Goal: Task Accomplishment & Management: Manage account settings

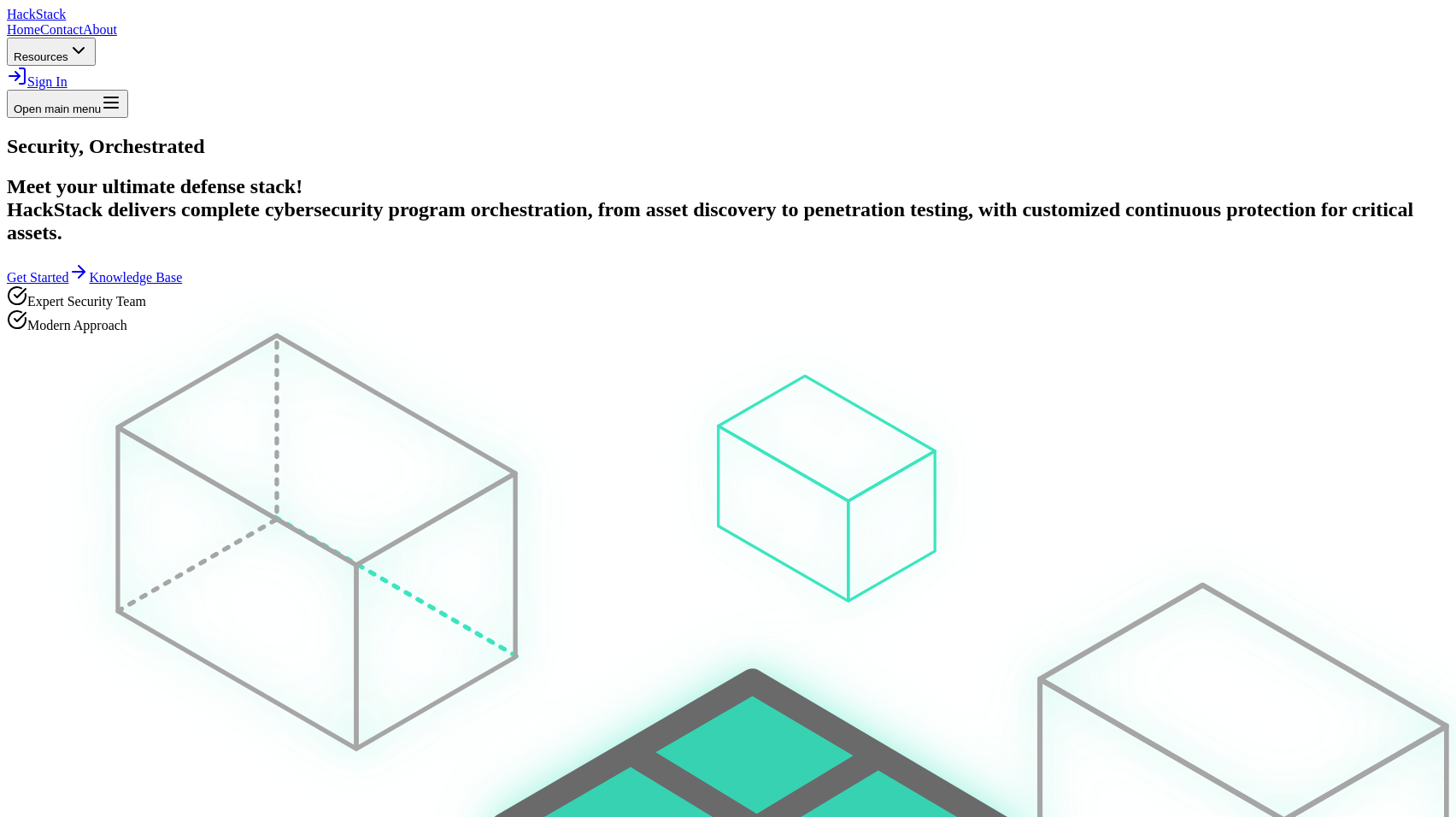
click at [68, 74] on span "Sign In" at bounding box center [47, 81] width 40 height 15
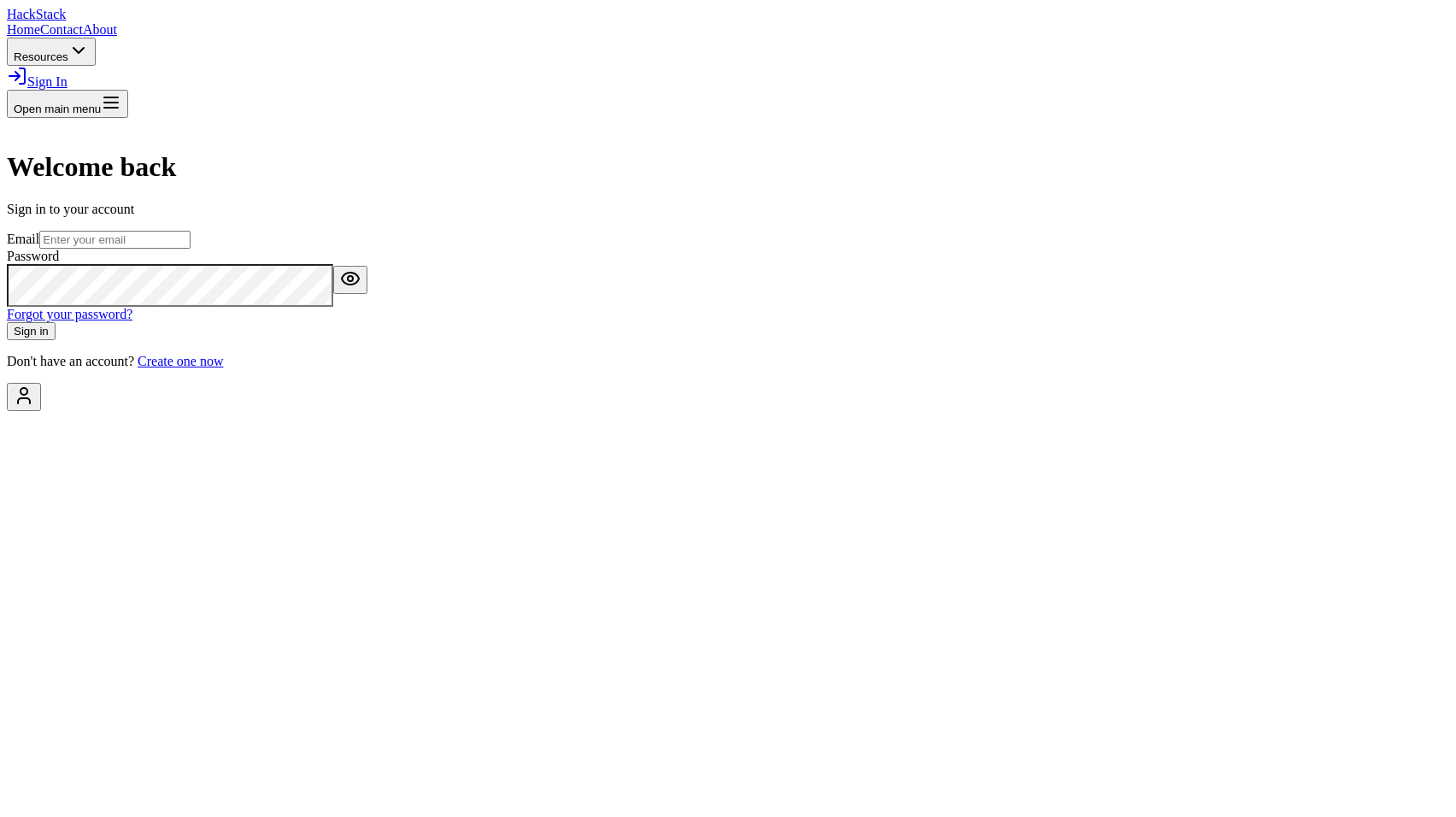
click at [191, 249] on input "email" at bounding box center [114, 240] width 151 height 18
type input "[EMAIL_ADDRESS][DOMAIN_NAME]"
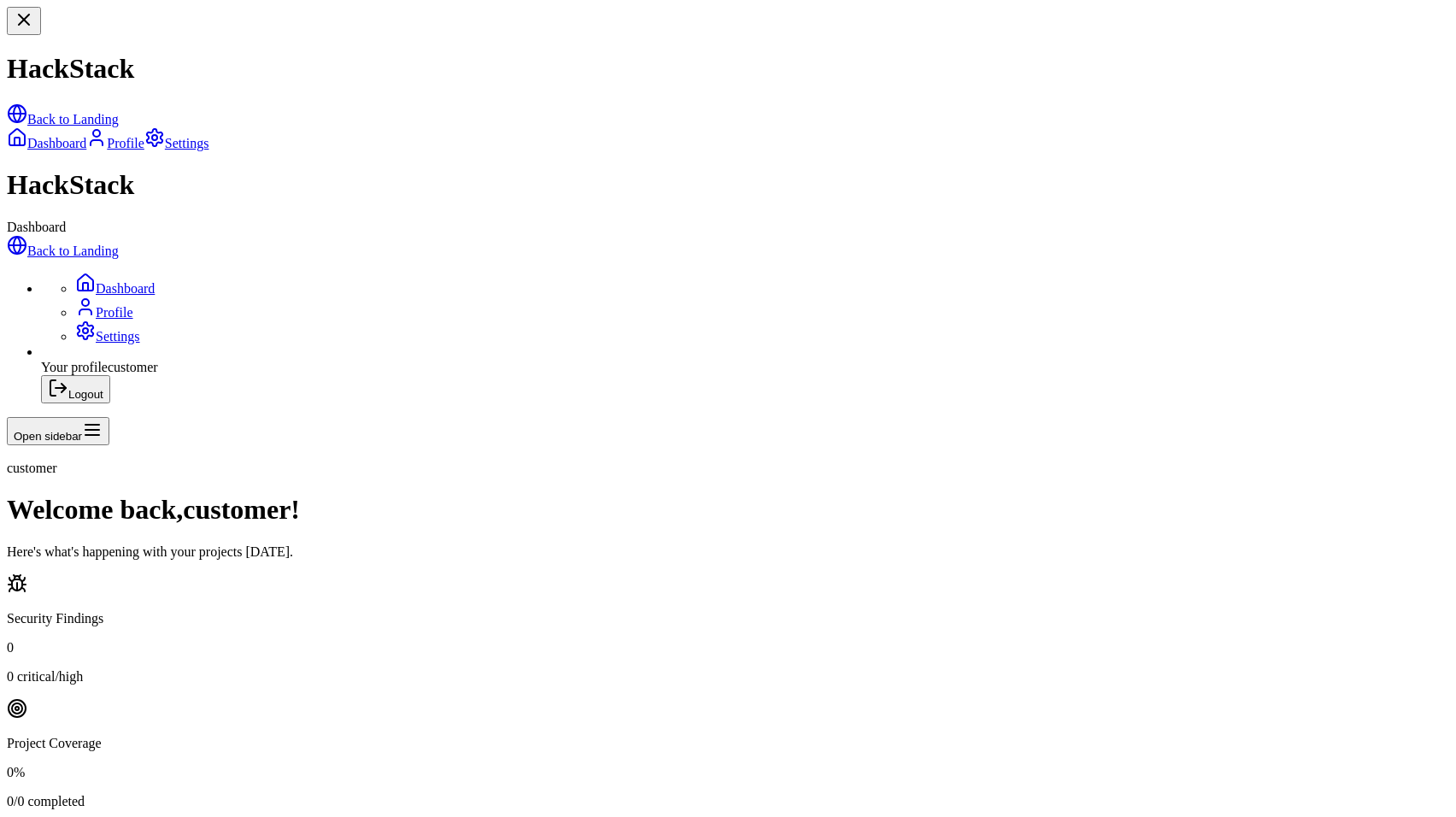
click at [119, 244] on link "Back to Landing" at bounding box center [63, 251] width 112 height 15
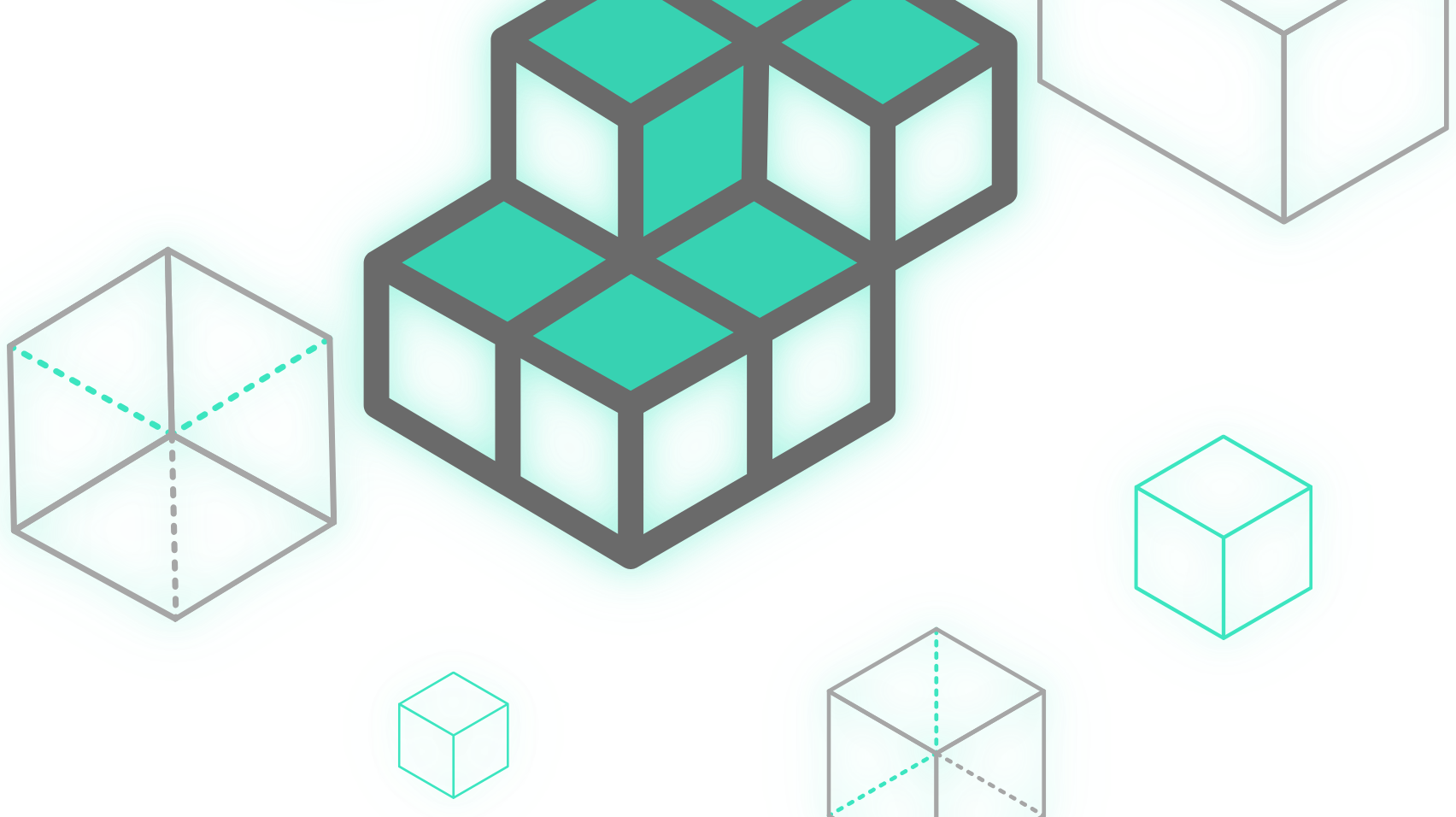
scroll to position [318, 0]
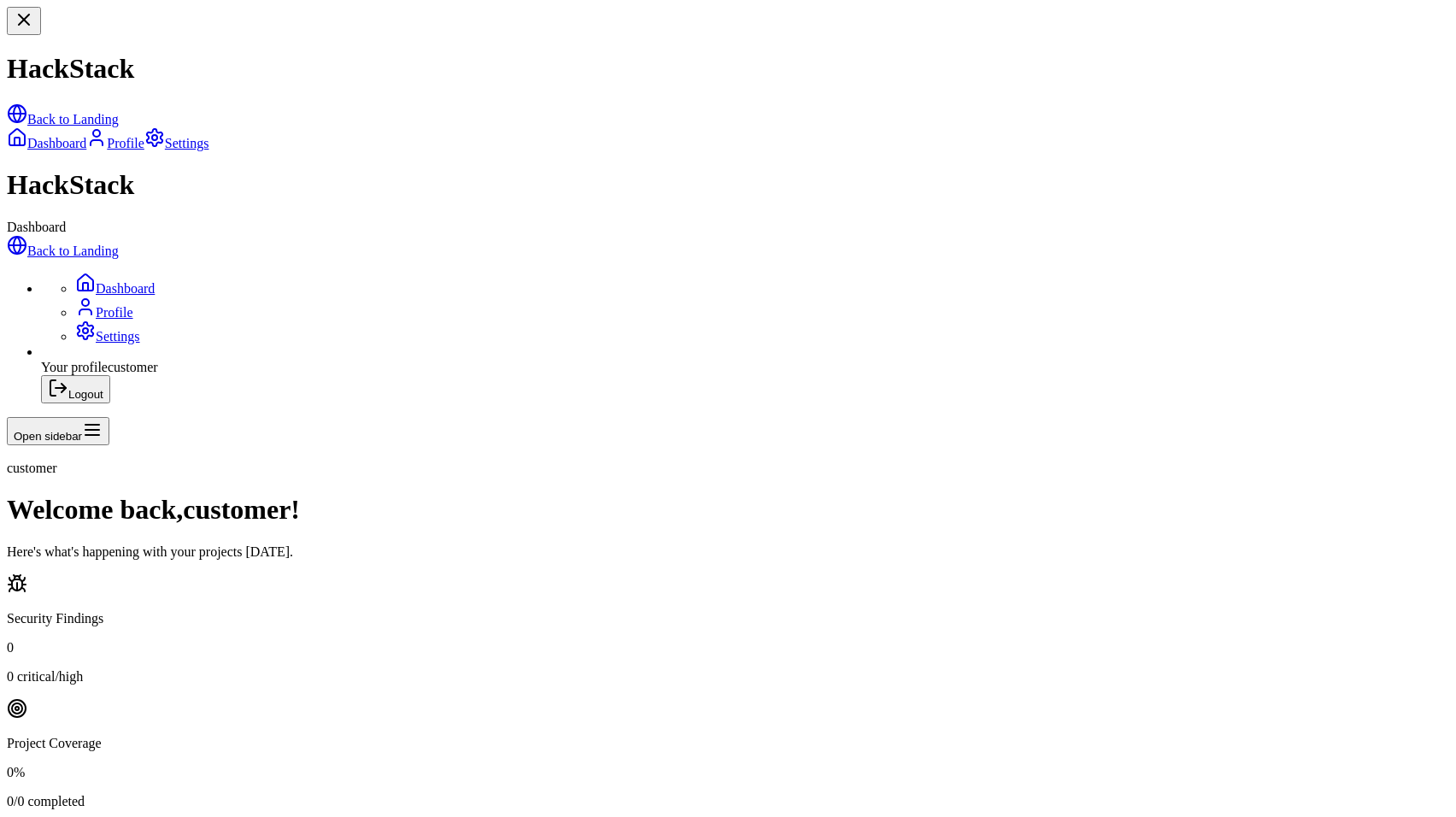
click at [119, 306] on link "Profile" at bounding box center [104, 313] width 58 height 15
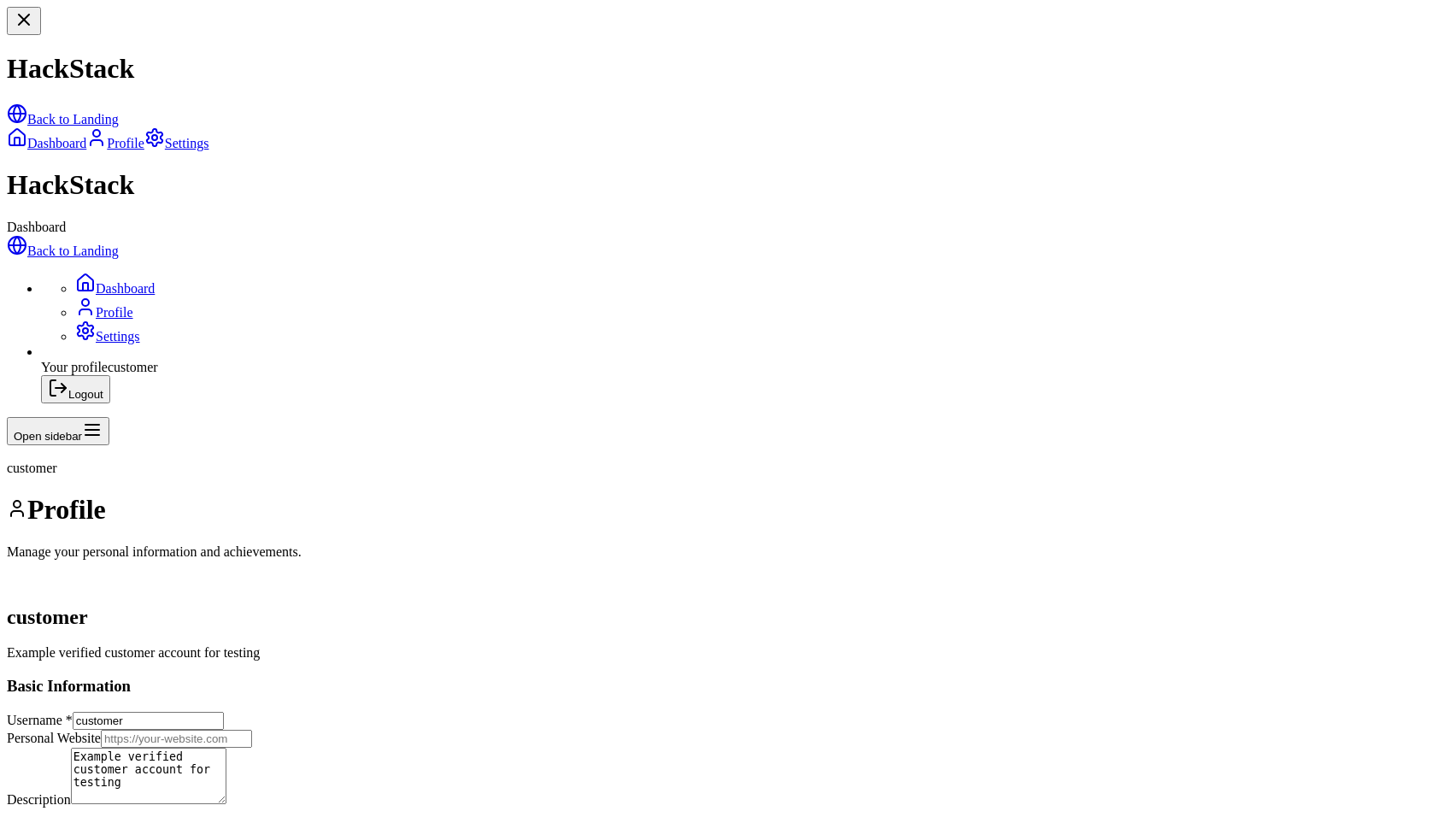
click at [128, 282] on link "Dashboard" at bounding box center [115, 289] width 80 height 15
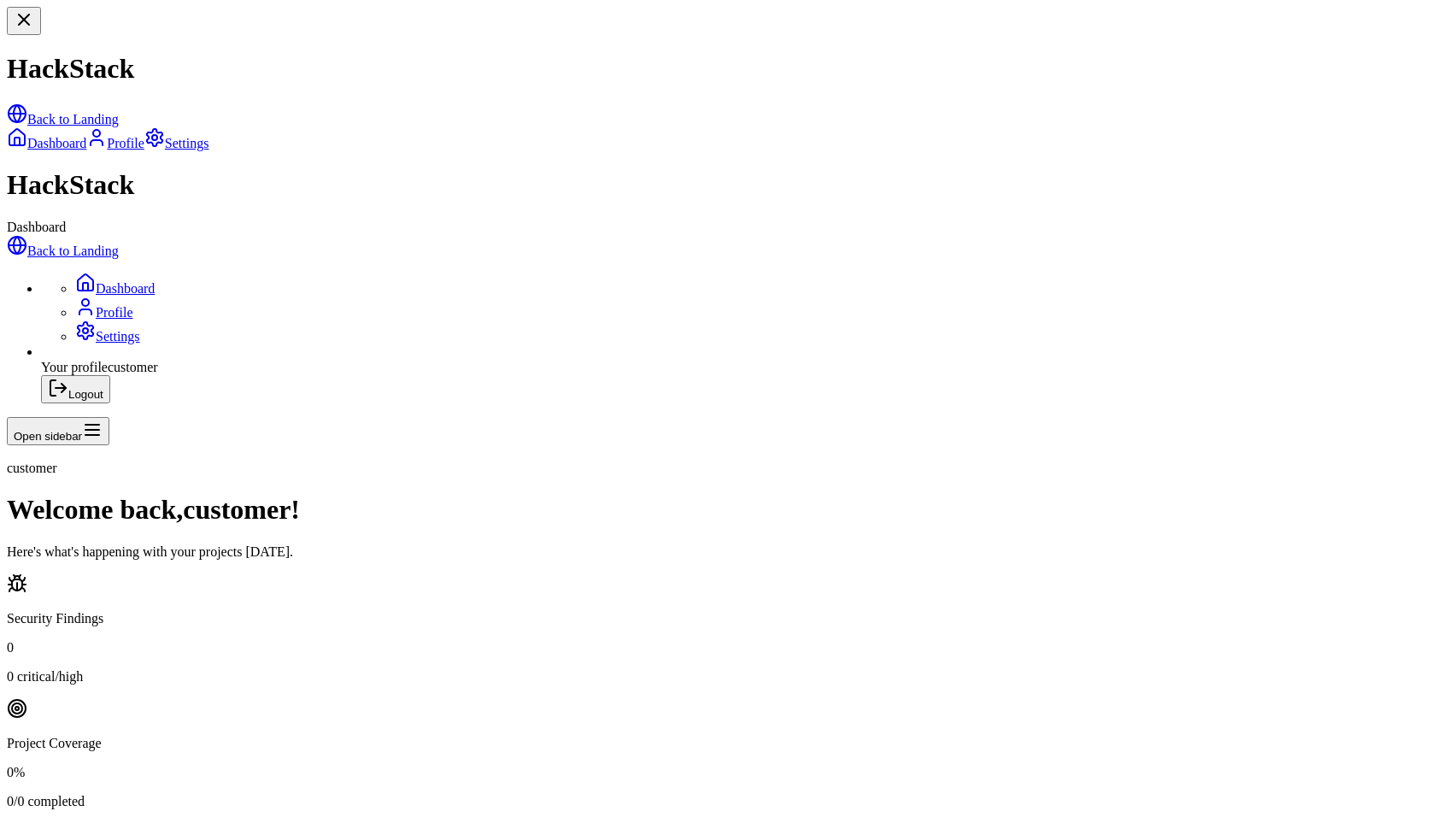
click at [68, 404] on button "Logout" at bounding box center [75, 390] width 69 height 28
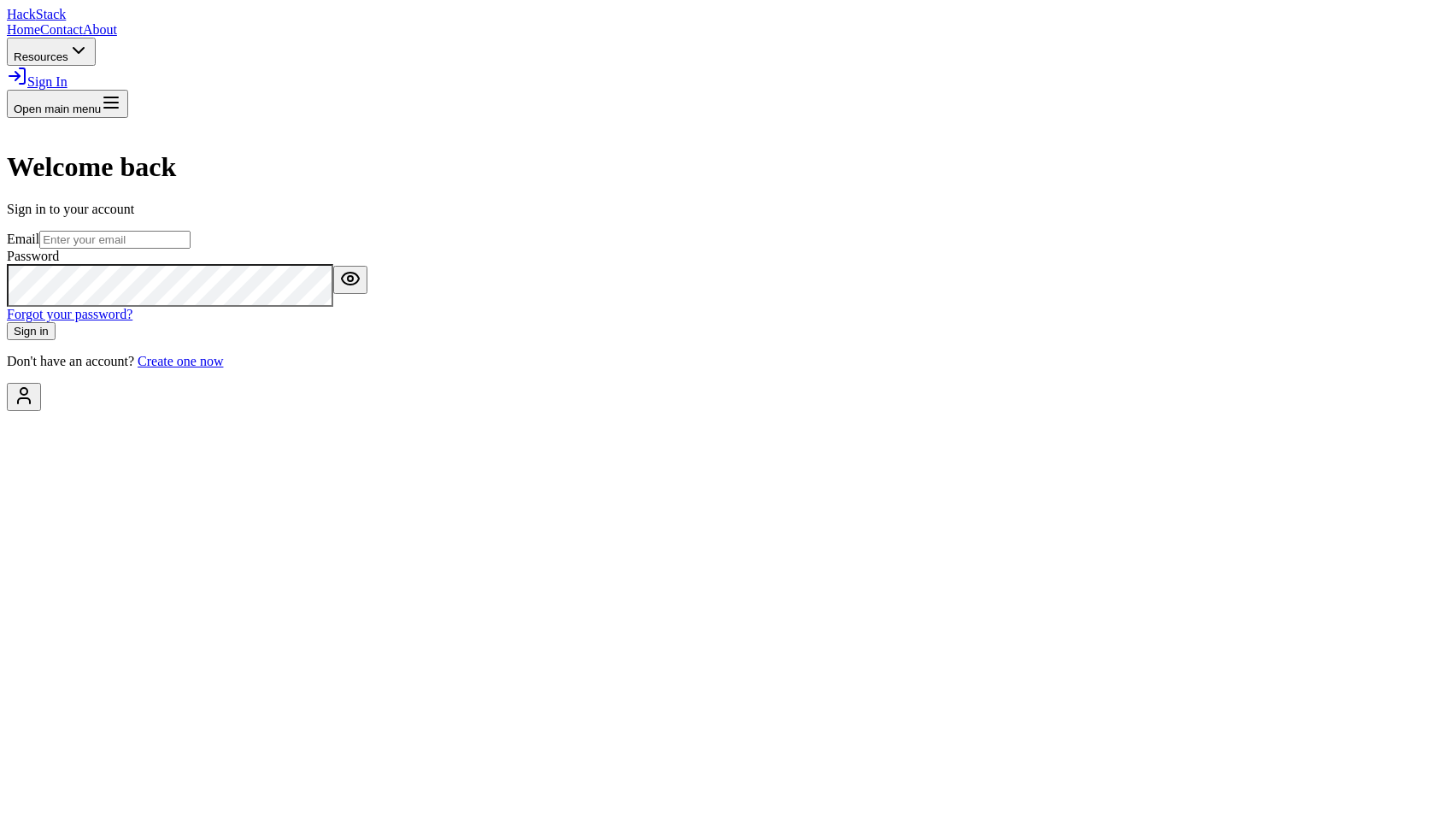
click at [68, 74] on link "Sign In" at bounding box center [37, 81] width 61 height 15
click at [68, 74] on span "Sign In" at bounding box center [47, 81] width 40 height 15
click at [992, 258] on div "Welcome back Sign in to your account Email Password Forgot your password? Sign …" at bounding box center [728, 244] width 1443 height 252
click at [191, 249] on input "email" at bounding box center [114, 240] width 151 height 18
type input "[EMAIL_ADDRESS][DOMAIN_NAME]"
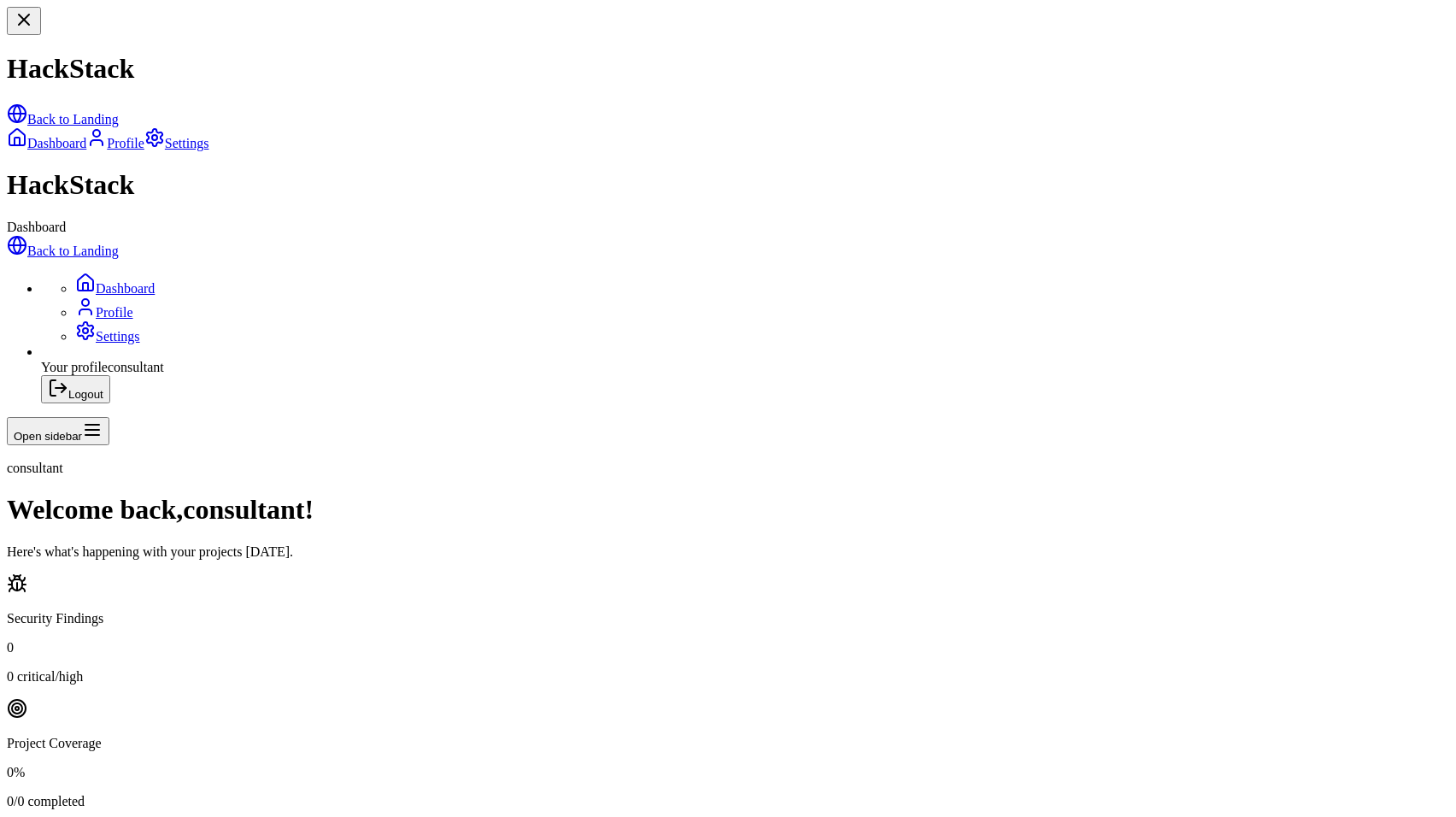
click at [129, 306] on link "Profile" at bounding box center [104, 313] width 58 height 15
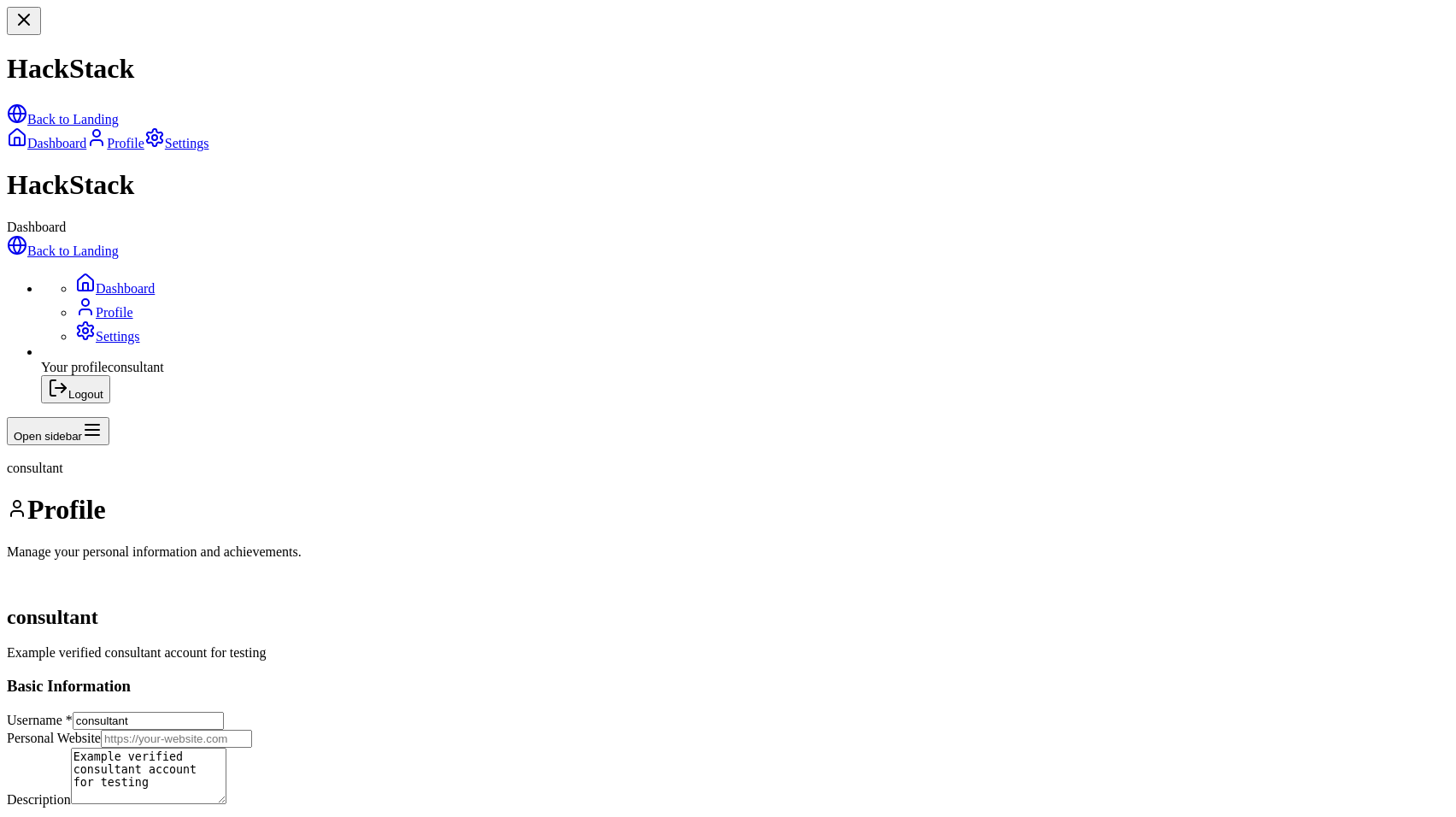
click at [129, 329] on link "Settings" at bounding box center [107, 336] width 65 height 15
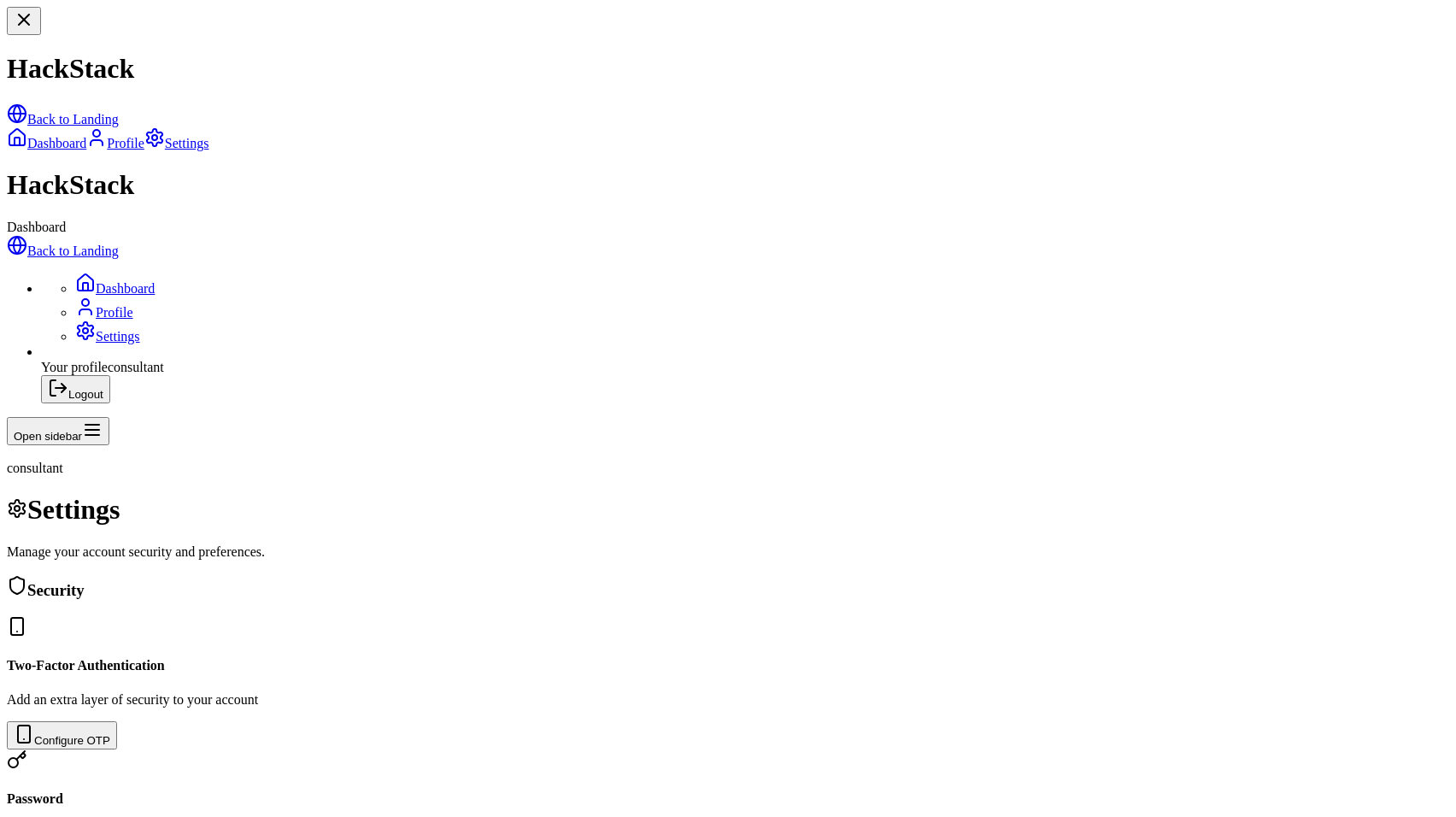
click at [132, 282] on link "Dashboard" at bounding box center [115, 289] width 80 height 15
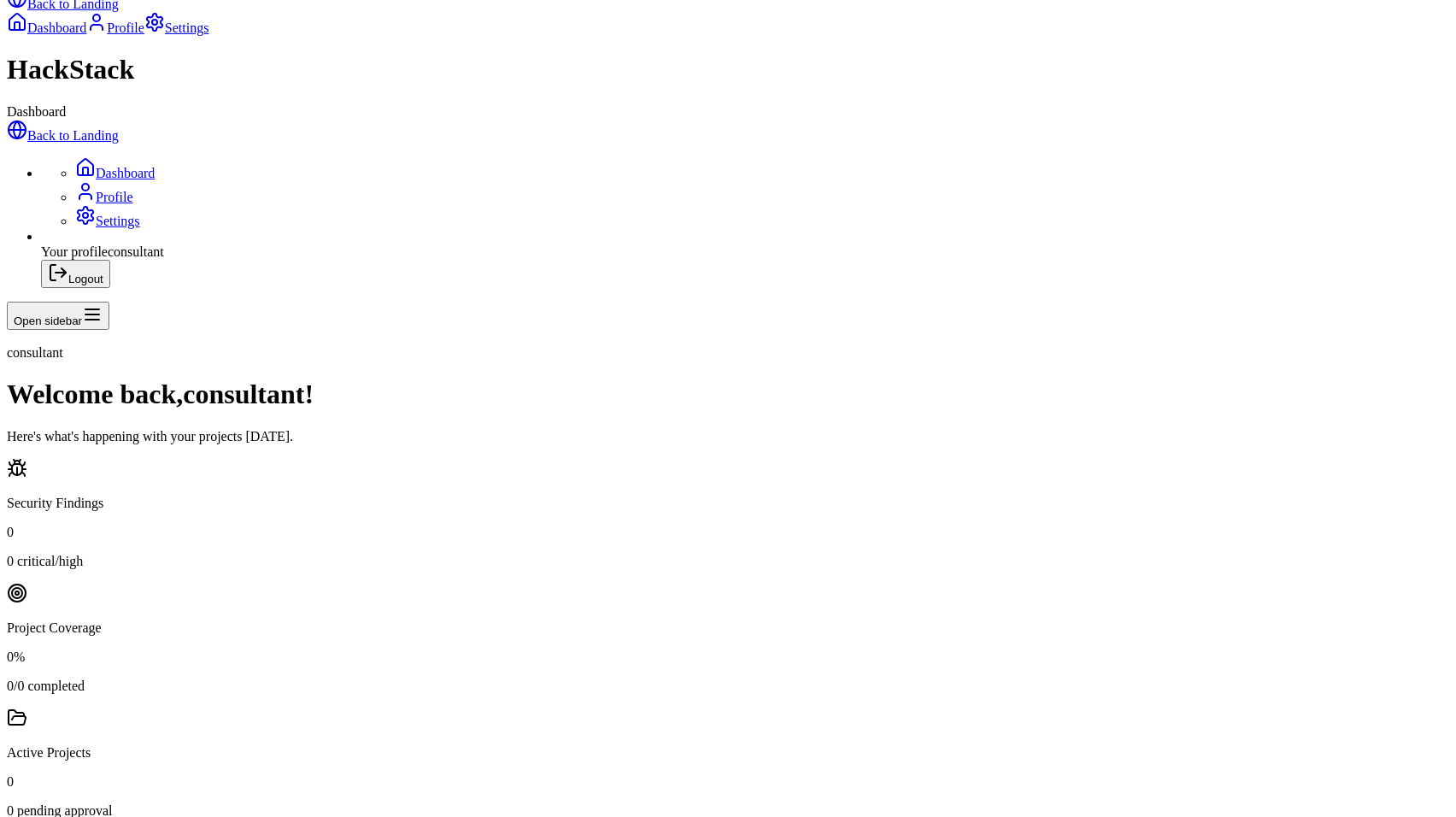
scroll to position [139, 0]
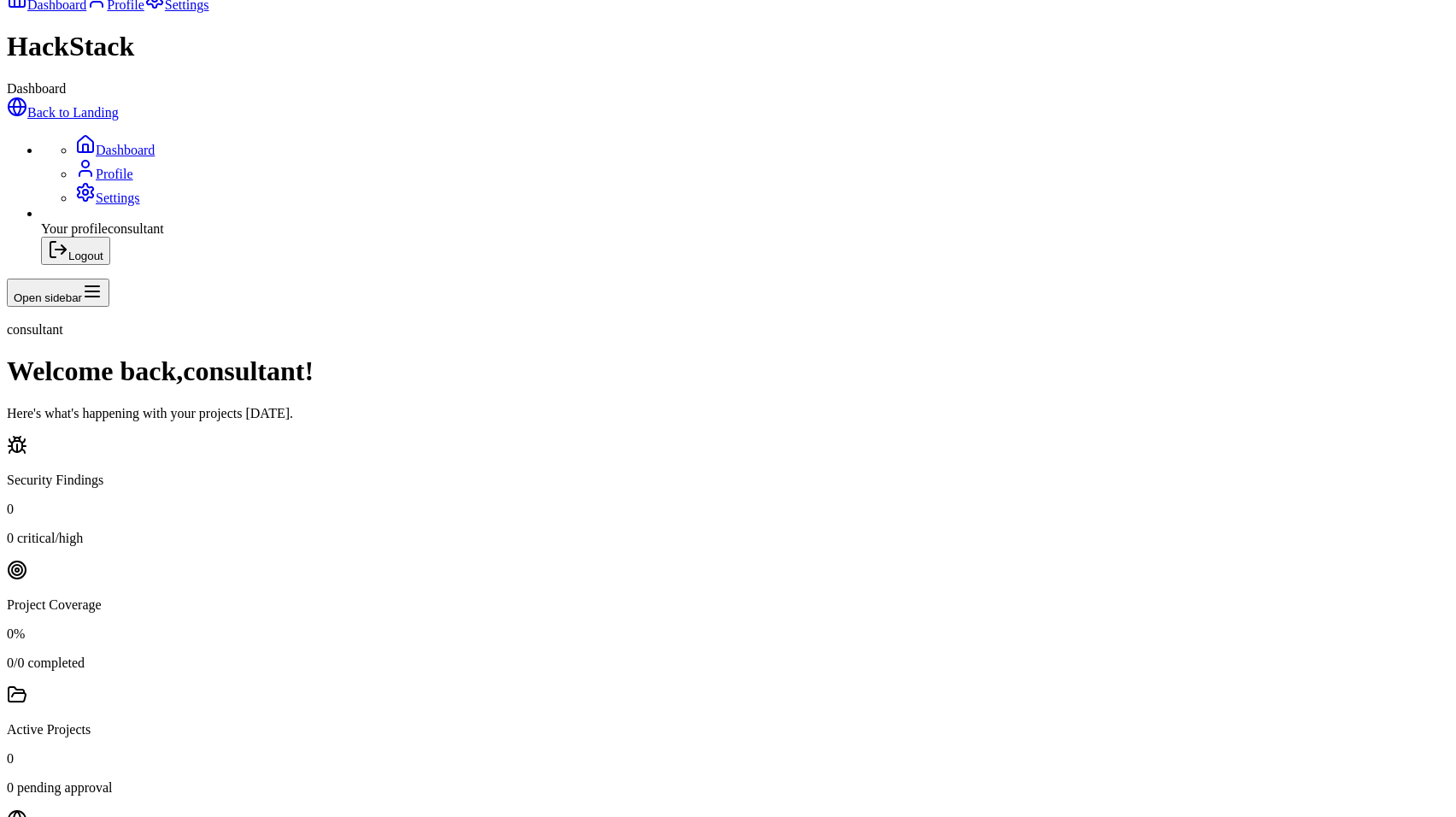
click at [110, 265] on button "Logout" at bounding box center [75, 251] width 69 height 28
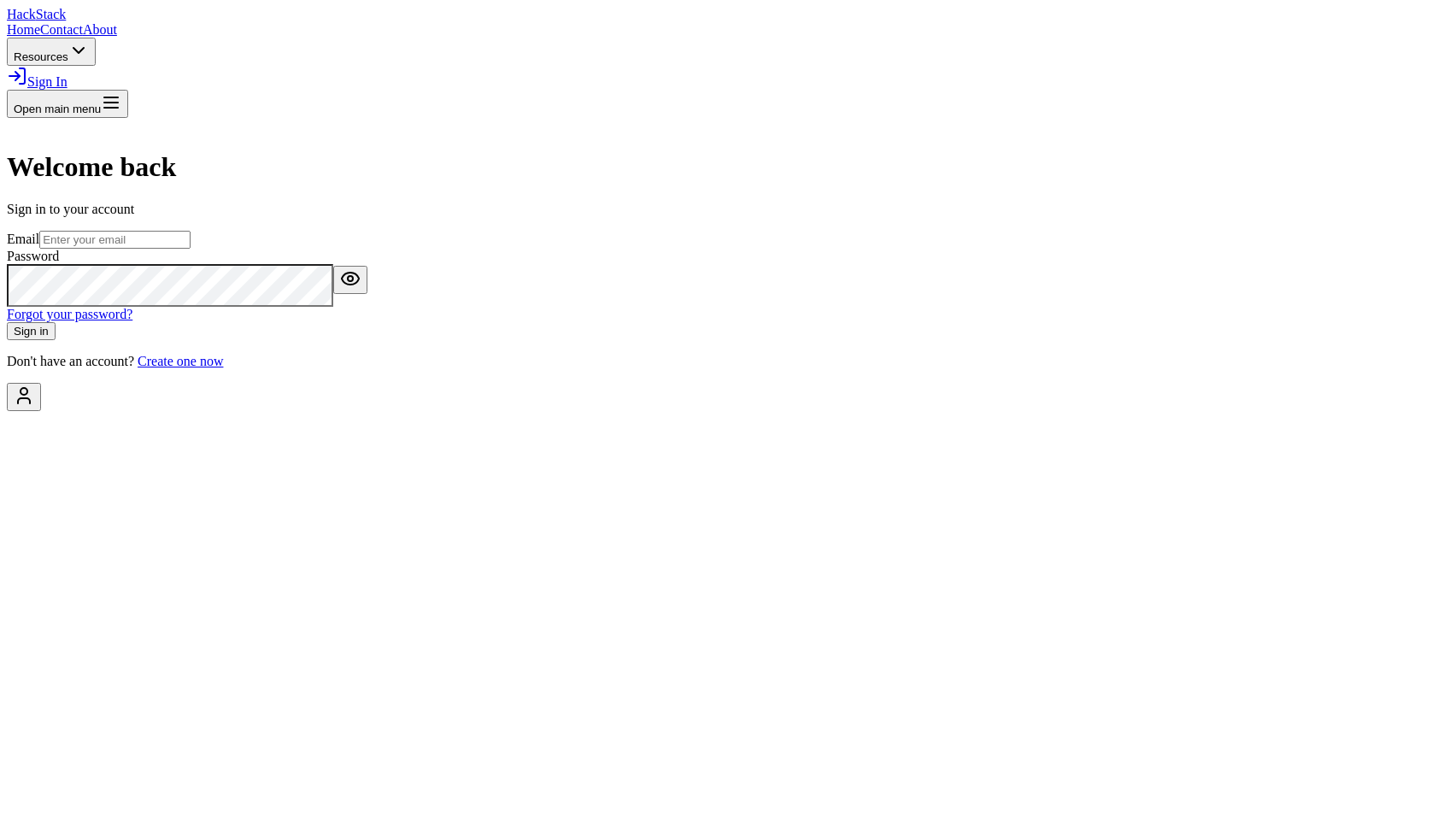
click at [191, 249] on input "email" at bounding box center [114, 240] width 151 height 18
type input "tomer@hackstack.app"
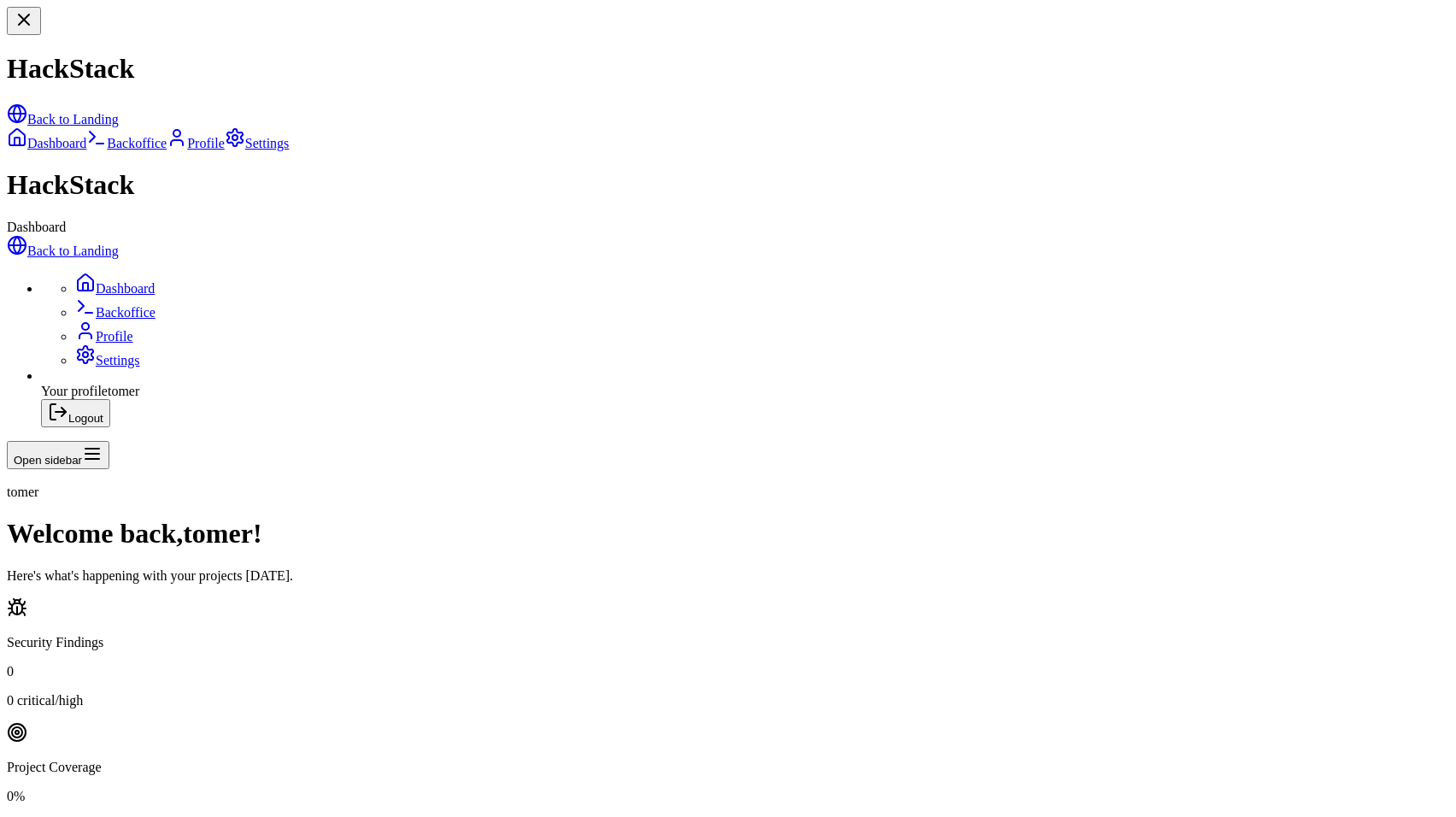
click at [85, 306] on link "Backoffice" at bounding box center [115, 313] width 80 height 15
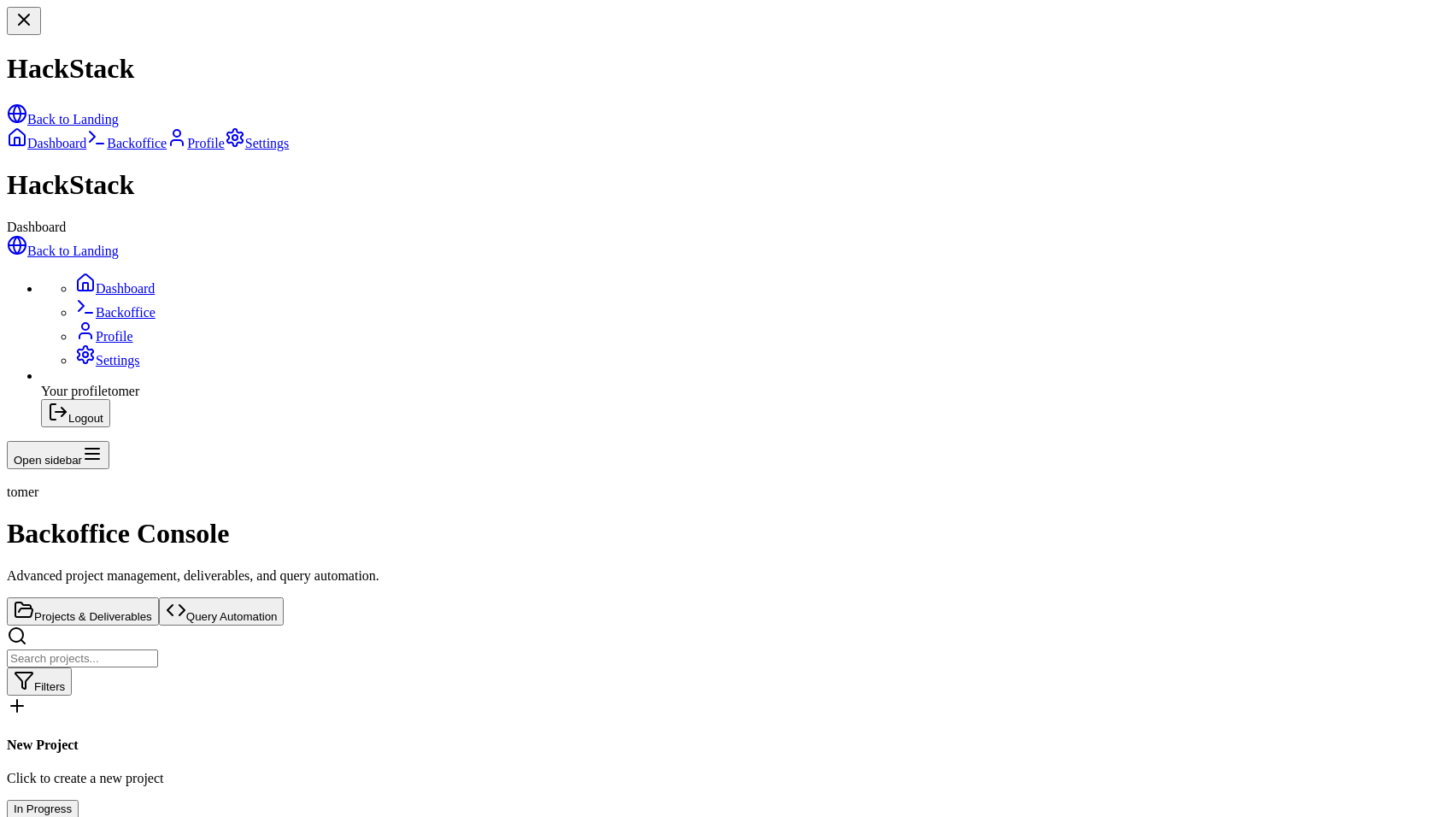
click at [285, 597] on button "Query Automation" at bounding box center [222, 611] width 126 height 28
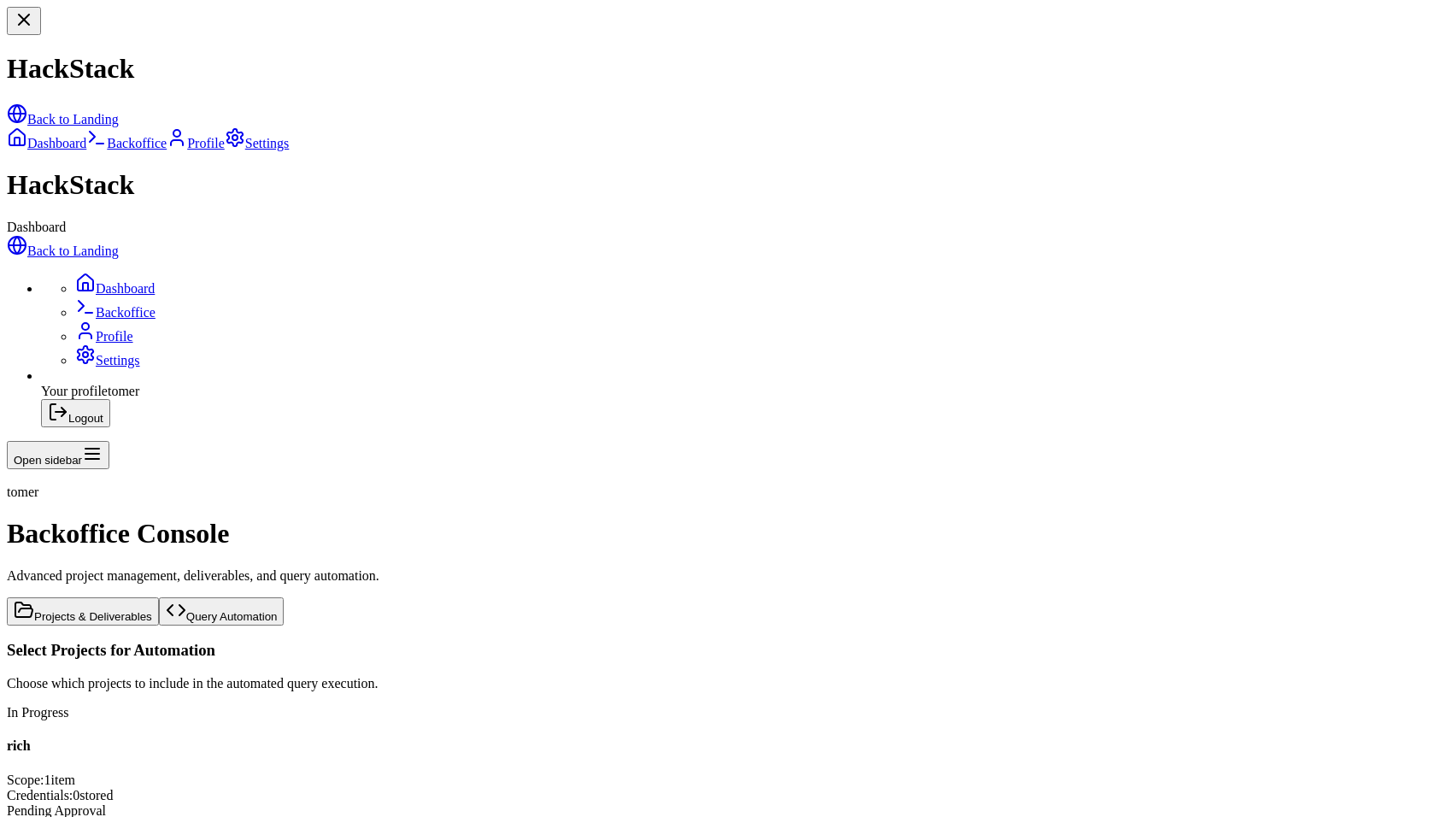
click at [159, 597] on button "Projects & Deliverables" at bounding box center [83, 611] width 152 height 28
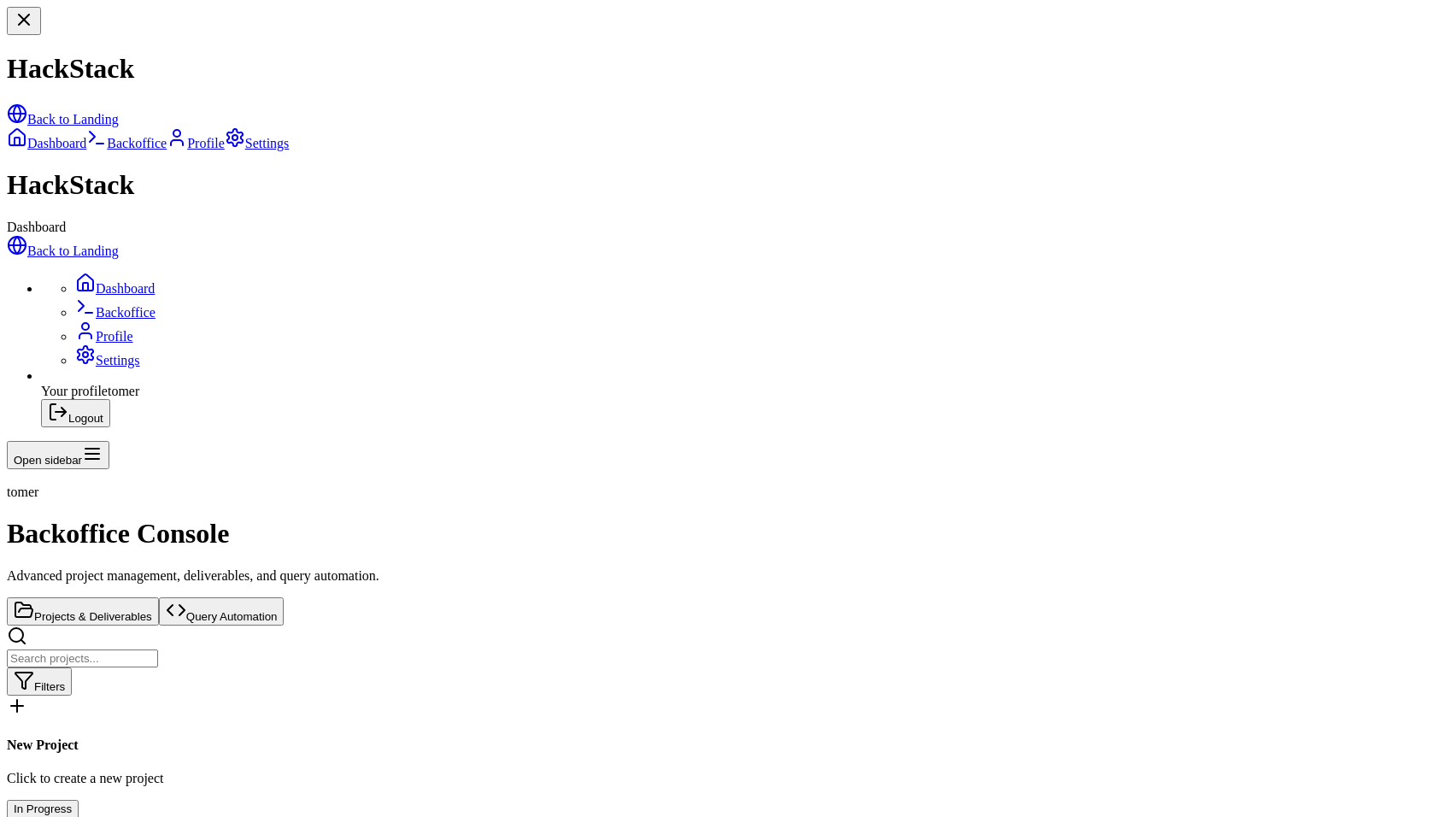
type input "[EMAIL_ADDRESS][DOMAIN_NAME]"
